Goal: Task Accomplishment & Management: Complete application form

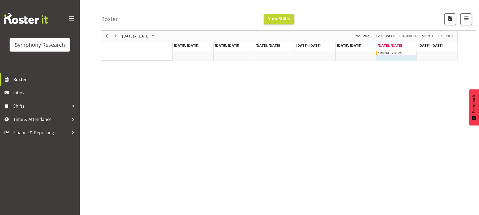
scroll to position [41, 0]
click at [48, 119] on span "Time & Attendance" at bounding box center [41, 119] width 56 height 8
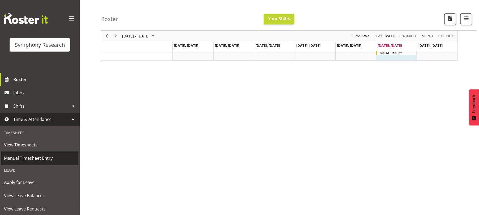
click at [48, 160] on span "Manual Timesheet Entry" at bounding box center [40, 158] width 72 height 8
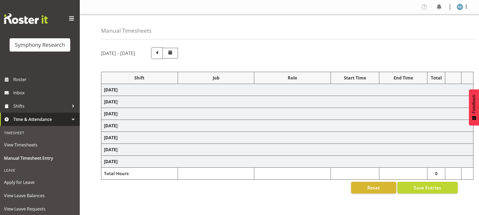
select select "2940"
select select "10242"
select select "47"
select select "17153"
select select "10239"
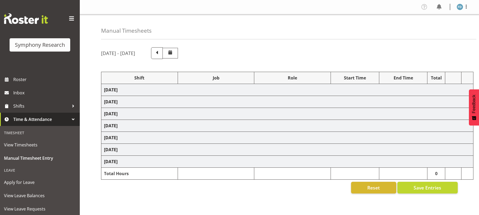
select select "47"
select select "2940"
select select "10242"
select select "47"
select select "17153"
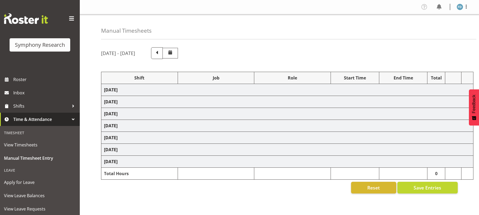
select select "10239"
select select "47"
select select "2940"
select select "10242"
select select "47"
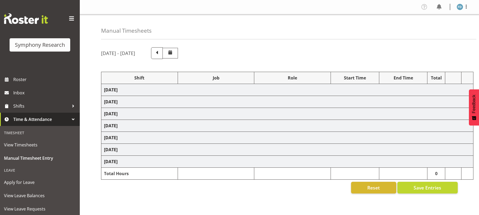
select select "17153"
select select "10239"
select select "47"
select select "2940"
select select "10242"
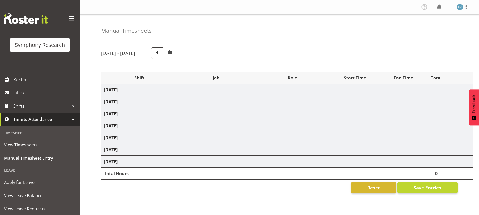
select select "47"
select select "17153"
select select "10239"
select select "47"
select select "56692"
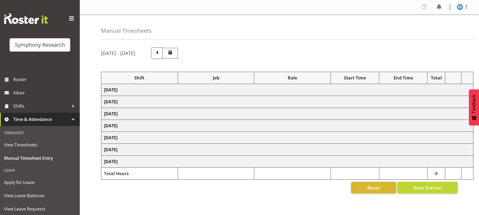
select select "10499"
select select "47"
select select "17153"
select select "10239"
select select "47"
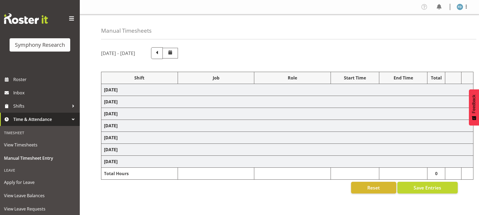
select select "56692"
select select "10499"
select select "47"
select select "56692"
select select "10499"
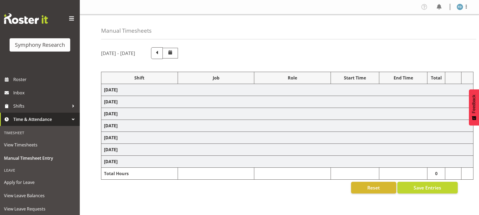
select select "47"
select select "56692"
select select "10499"
select select "47"
select select "2940"
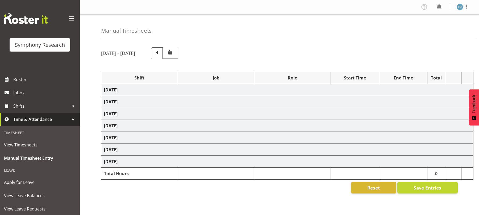
select select "10242"
select select "47"
select select "56692"
select select "10499"
select select "47"
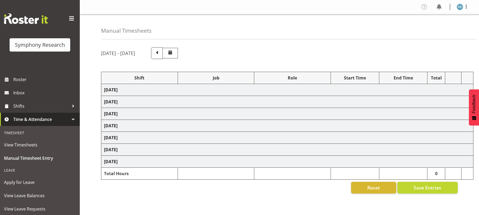
select select "56694"
select select "10527"
select select "11547"
select select "10499"
select select "47"
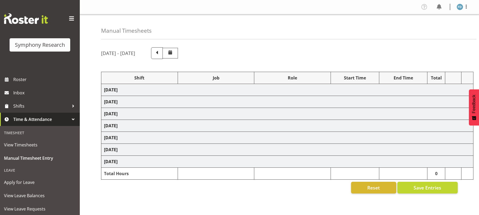
select select "11547"
select select "10499"
select select "47"
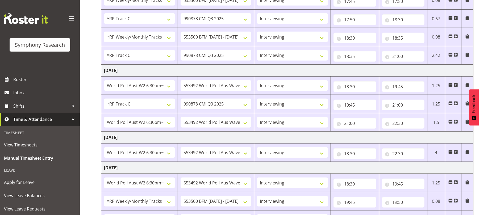
scroll to position [357, 0]
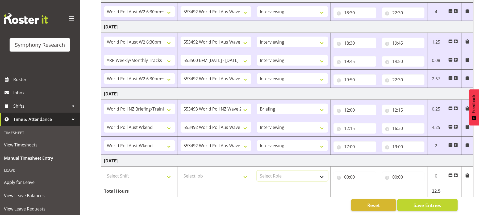
click at [273, 173] on select "Select Role Briefing Interviewing" at bounding box center [292, 176] width 71 height 11
drag, startPoint x: 425, startPoint y: 57, endPoint x: 359, endPoint y: 79, distance: 69.4
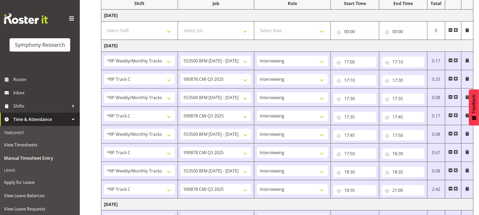
scroll to position [0, 0]
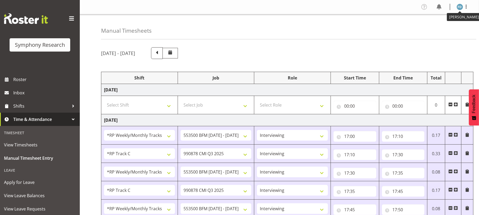
click at [460, 7] on img at bounding box center [459, 7] width 6 height 6
click at [435, 29] on link "Log Out" at bounding box center [443, 28] width 51 height 10
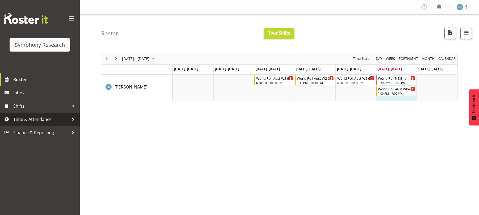
click at [53, 121] on span "Time & Attendance" at bounding box center [41, 119] width 56 height 8
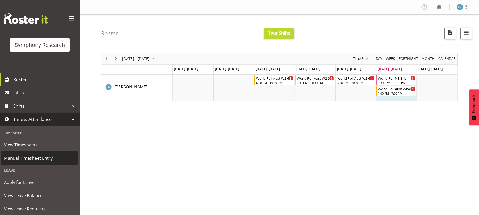
click at [45, 159] on span "Manual Timesheet Entry" at bounding box center [40, 158] width 72 height 8
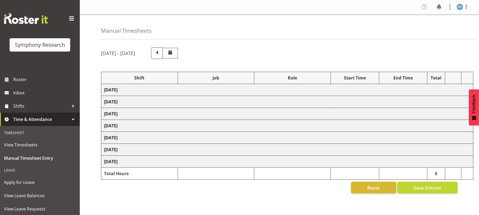
select select "2940"
select select "10242"
select select "47"
select select "17153"
select select "10239"
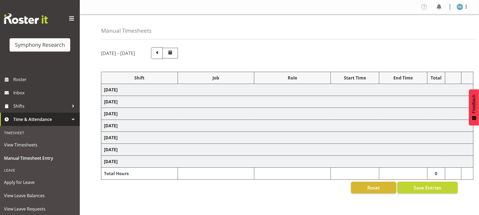
select select "47"
select select "2940"
select select "10242"
select select "47"
select select "17153"
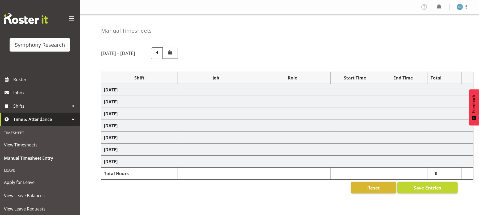
select select "10239"
select select "47"
select select "2940"
select select "10242"
select select "47"
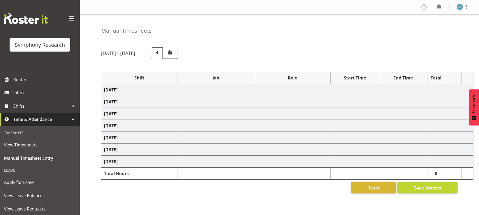
select select "17153"
select select "10239"
select select "47"
select select "2940"
select select "10242"
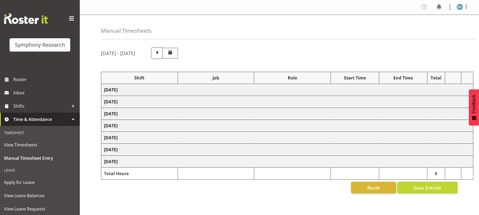
select select "47"
select select "17153"
select select "10239"
select select "47"
select select "56692"
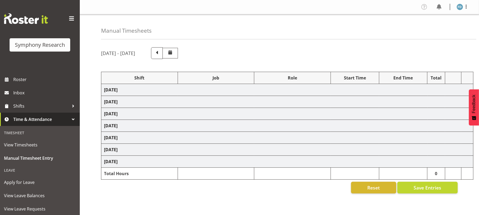
select select "10499"
select select "47"
select select "17153"
select select "10239"
select select "47"
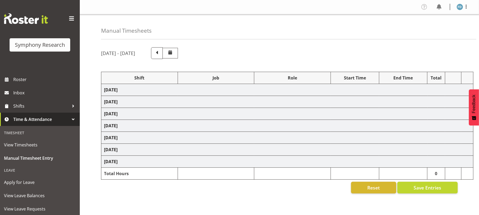
select select "56692"
select select "10499"
select select "47"
select select "56692"
select select "10499"
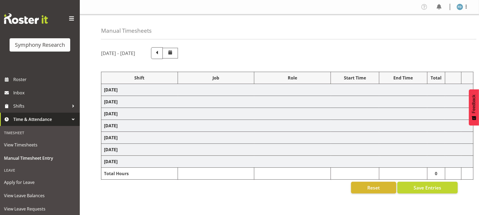
select select "47"
select select "56692"
select select "10499"
select select "47"
select select "2940"
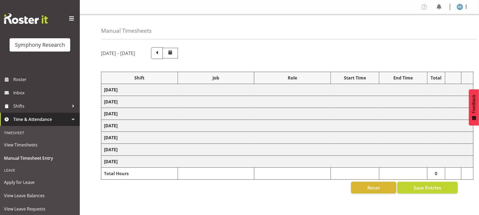
select select "10242"
select select "47"
select select "56692"
select select "10499"
select select "47"
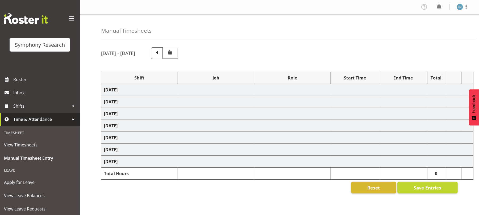
select select "56694"
select select "10527"
select select "11547"
select select "10499"
select select "47"
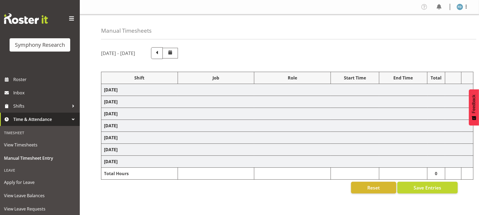
select select "11547"
select select "10499"
select select "47"
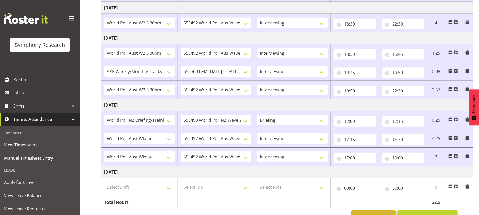
scroll to position [357, 0]
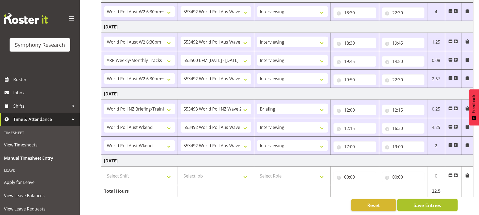
click at [424, 202] on span "Save Entries" at bounding box center [427, 205] width 28 height 7
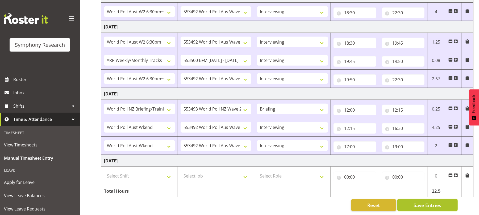
click at [424, 202] on span "Save Entries" at bounding box center [427, 205] width 28 height 7
click at [426, 202] on span "Save Entries" at bounding box center [427, 205] width 28 height 7
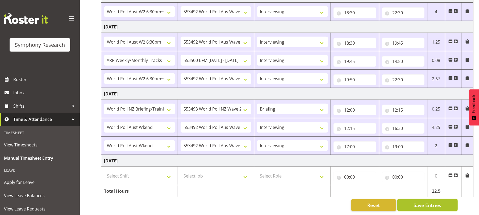
click at [426, 202] on span "Save Entries" at bounding box center [427, 205] width 28 height 7
click at [421, 202] on span "Save Entries" at bounding box center [427, 205] width 28 height 7
